Goal: Find contact information: Find contact information

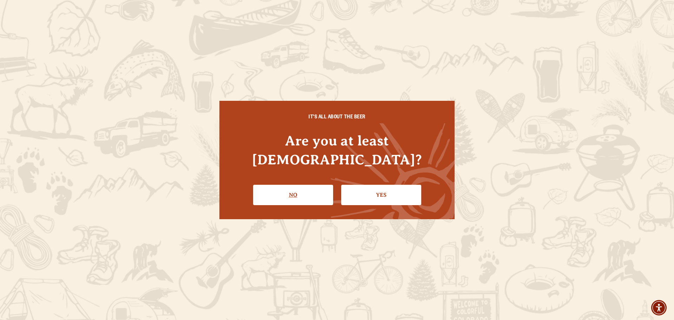
click at [297, 189] on link "No" at bounding box center [293, 195] width 80 height 20
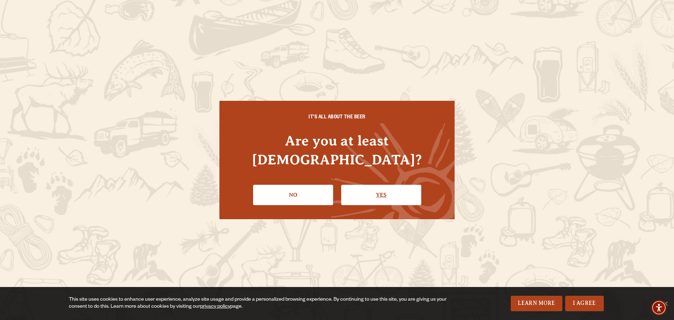
click at [392, 185] on link "Yes" at bounding box center [381, 195] width 80 height 20
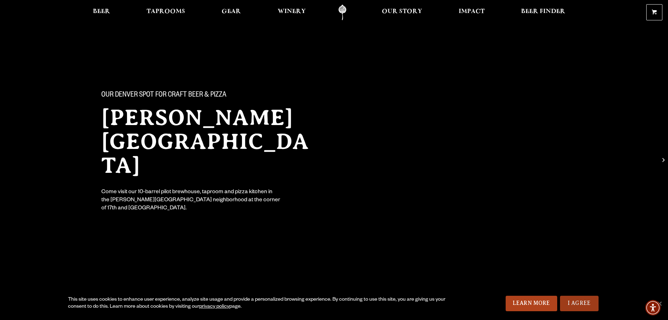
click at [590, 309] on link "I Agree" at bounding box center [579, 302] width 39 height 15
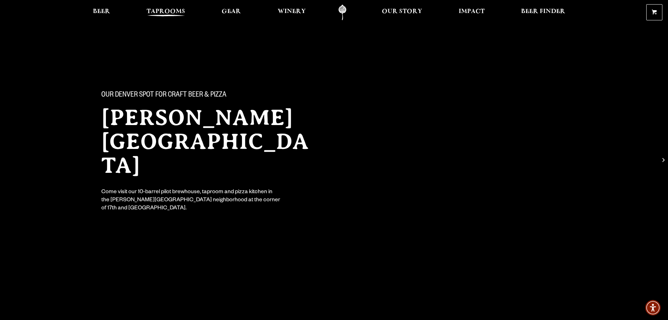
click at [176, 10] on span "Taprooms" at bounding box center [166, 12] width 39 height 6
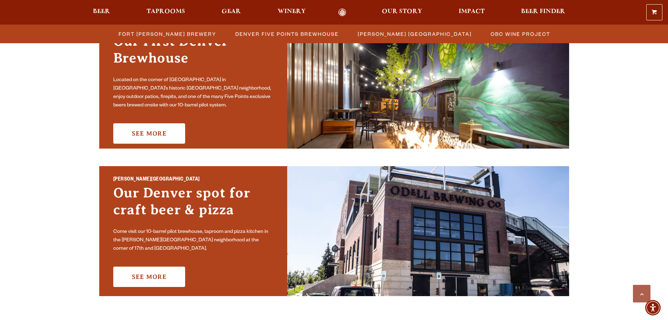
scroll to position [456, 0]
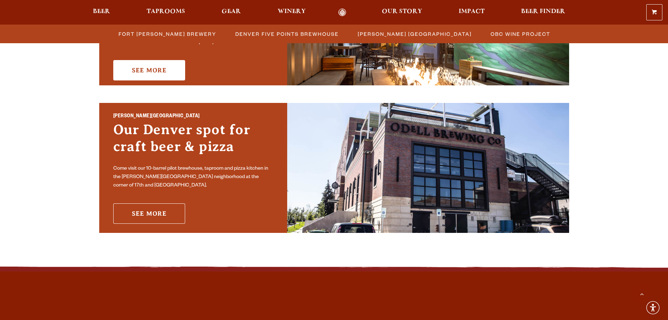
click at [161, 211] on link "See More" at bounding box center [149, 213] width 72 height 20
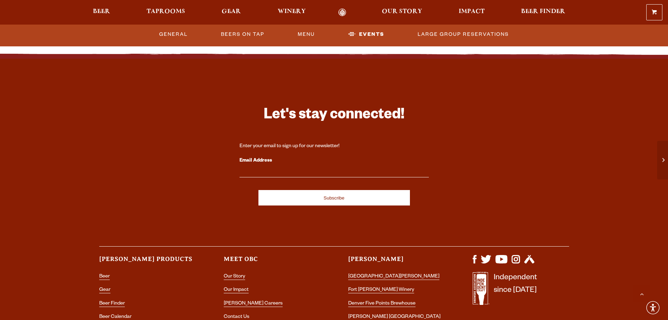
scroll to position [1088, 0]
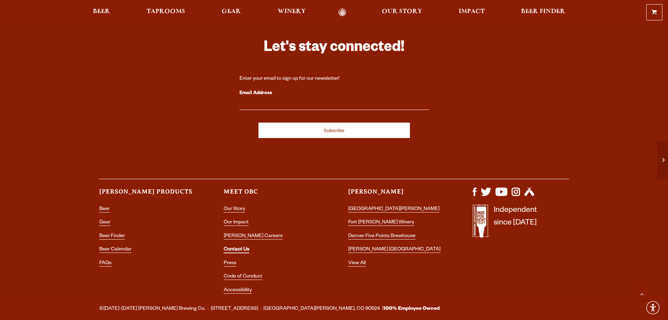
click at [238, 247] on link "Contact Us" at bounding box center [237, 250] width 26 height 6
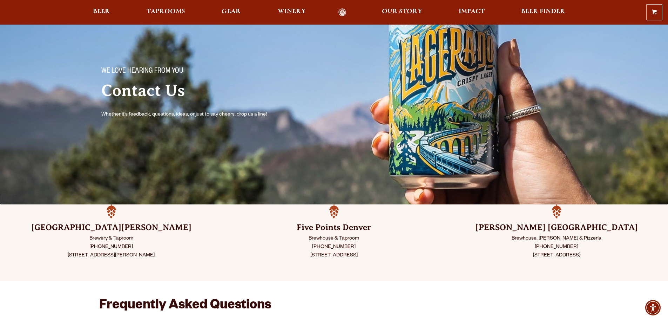
scroll to position [35, 0]
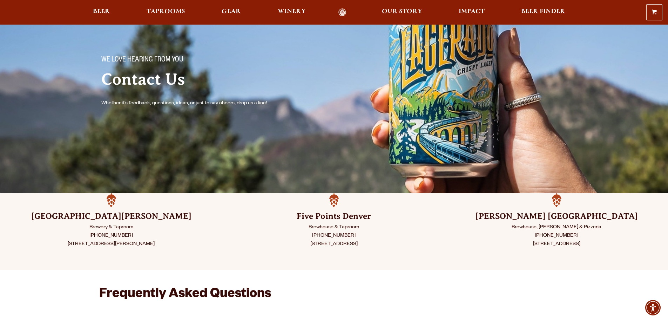
click at [554, 216] on h3 "Sloan’s Lake Denver" at bounding box center [557, 216] width 188 height 11
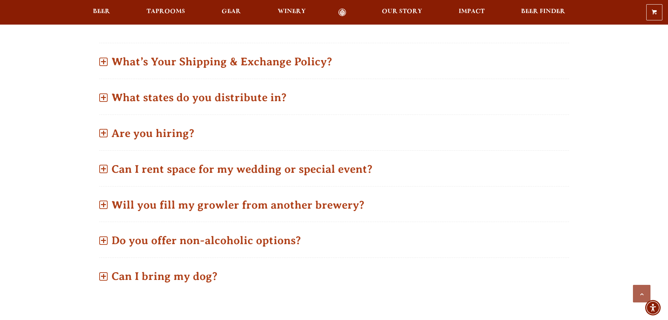
scroll to position [281, 0]
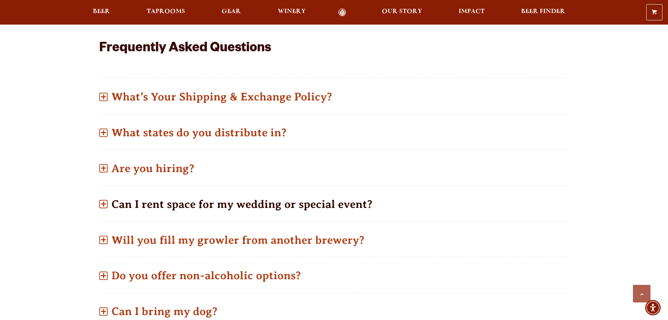
click at [104, 203] on span at bounding box center [103, 203] width 1 height 5
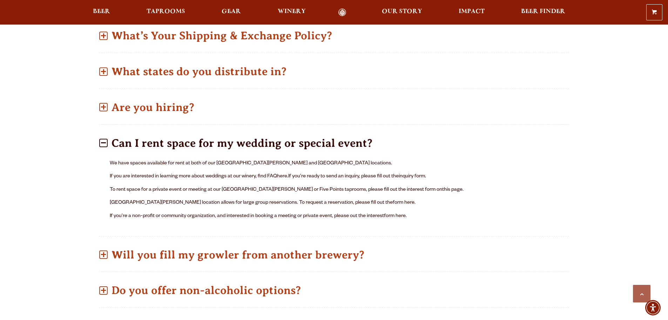
scroll to position [351, 0]
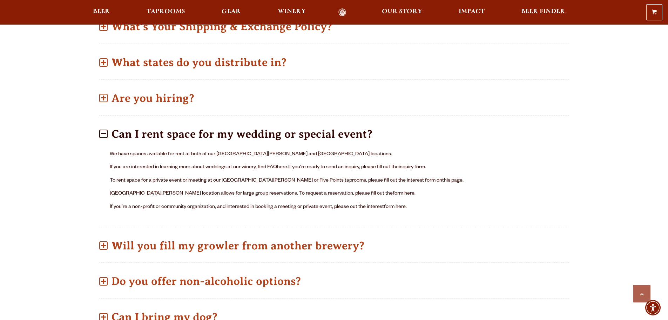
click at [274, 165] on p "If you are interested in learning more about weddings at our winery, find FAQ h…" at bounding box center [334, 167] width 449 height 8
click at [284, 166] on link "here." at bounding box center [282, 168] width 11 height 6
click at [442, 181] on link "this page" at bounding box center [452, 181] width 20 height 6
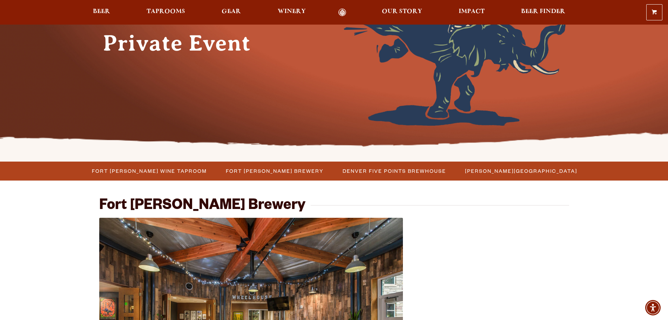
scroll to position [105, 0]
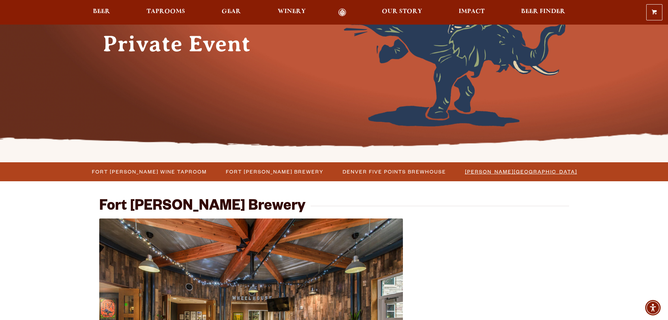
click at [474, 170] on span "[PERSON_NAME][GEOGRAPHIC_DATA]" at bounding box center [521, 171] width 112 height 10
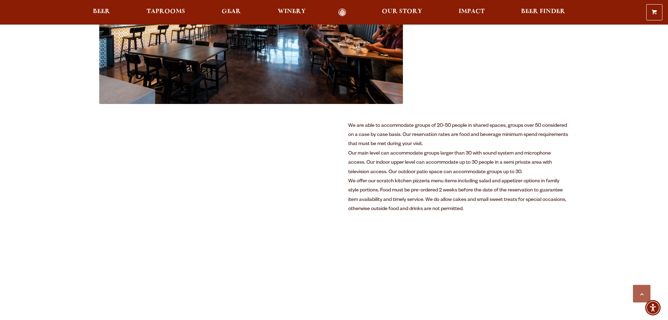
scroll to position [316, 0]
